Goal: Transaction & Acquisition: Obtain resource

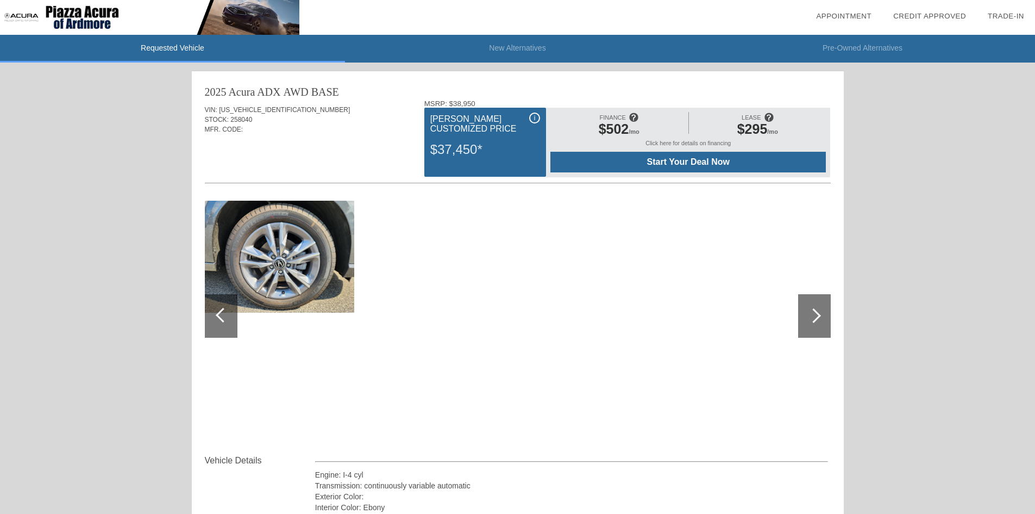
drag, startPoint x: 651, startPoint y: 1, endPoint x: 586, endPoint y: 62, distance: 89.2
click at [583, 77] on div "2025 Acura ADX AWD BASE VIN: [US_VEHICLE_IDENTIFICATION_NUMBER] STOCK: 258040 M…" at bounding box center [518, 291] width 652 height 441
drag, startPoint x: 601, startPoint y: 3, endPoint x: 547, endPoint y: 0, distance: 53.9
click at [549, 6] on div at bounding box center [517, 17] width 1035 height 35
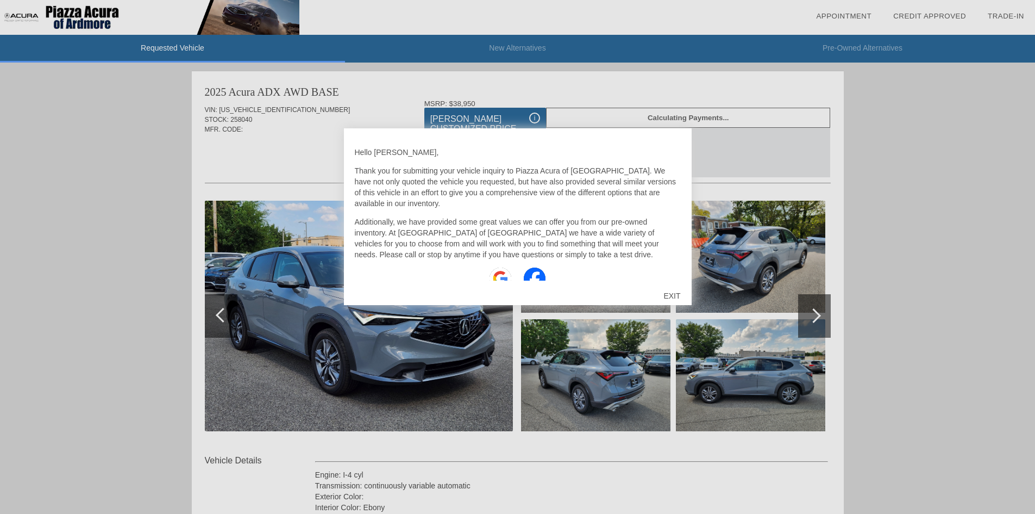
click at [674, 294] on div "EXIT" at bounding box center [672, 295] width 39 height 33
